Goal: Transaction & Acquisition: Purchase product/service

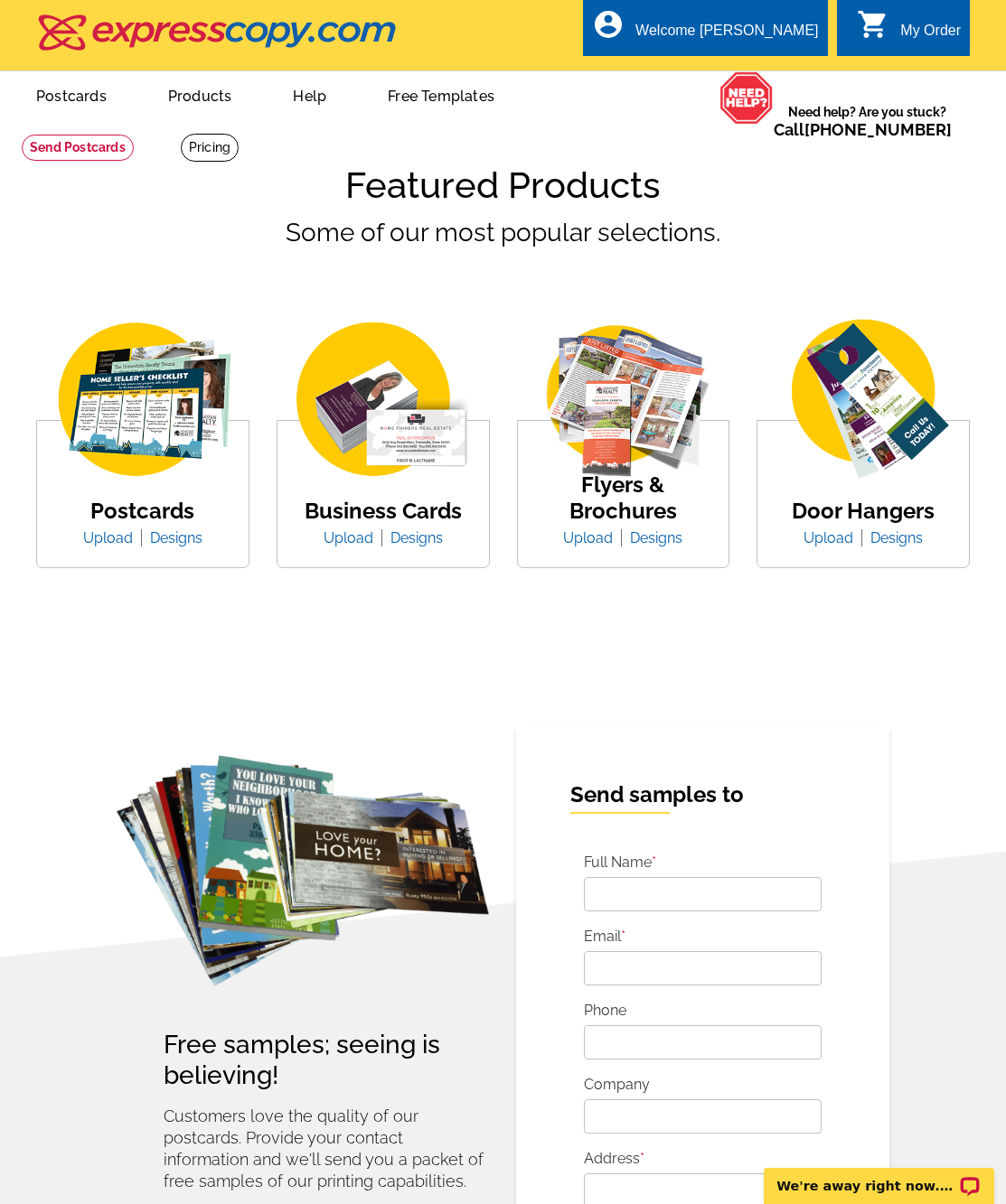
click at [192, 102] on link "Products" at bounding box center [200, 94] width 122 height 43
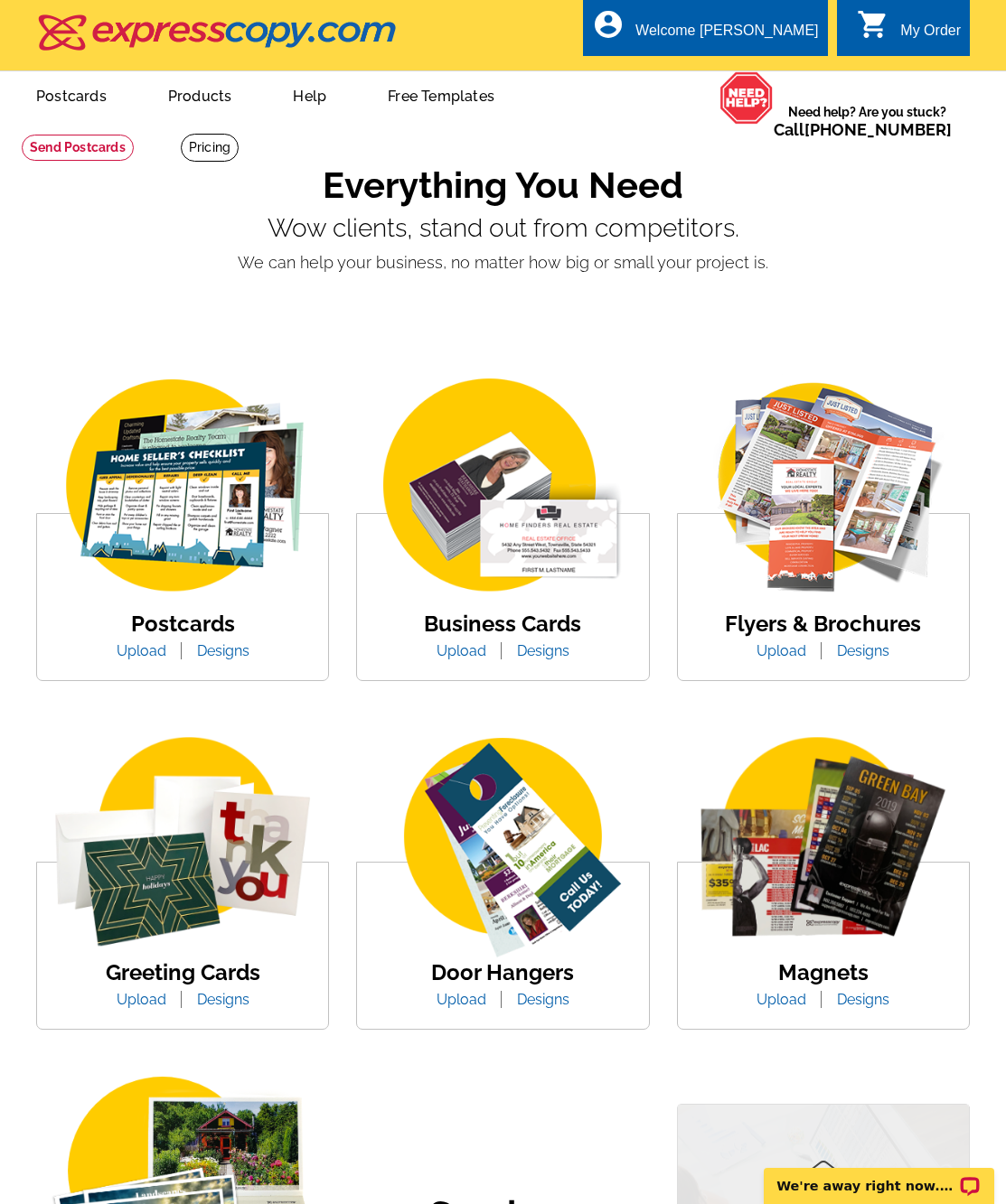
click at [811, 549] on img at bounding box center [822, 486] width 291 height 225
